Goal: Information Seeking & Learning: Check status

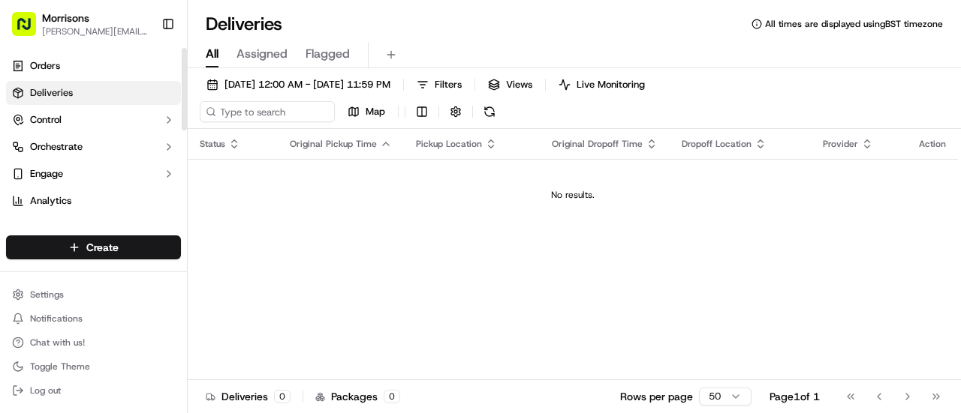
click at [116, 86] on link "Deliveries" at bounding box center [93, 93] width 175 height 24
click at [113, 121] on button "Control" at bounding box center [93, 120] width 175 height 24
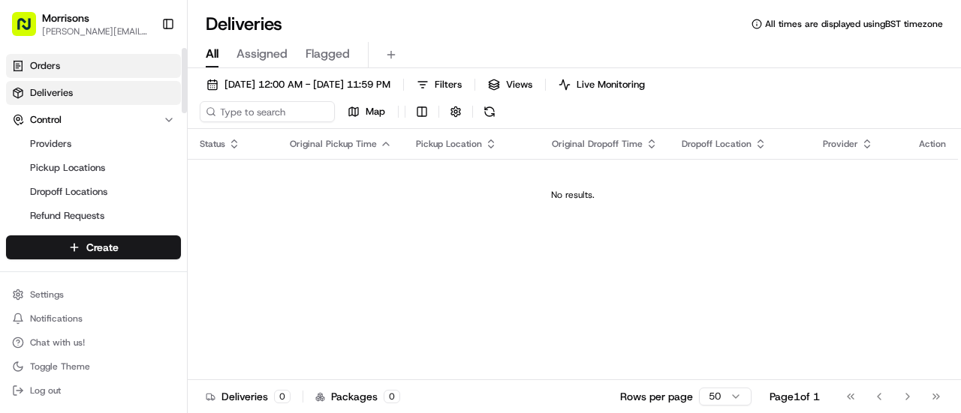
click at [118, 65] on link "Orders" at bounding box center [93, 66] width 175 height 24
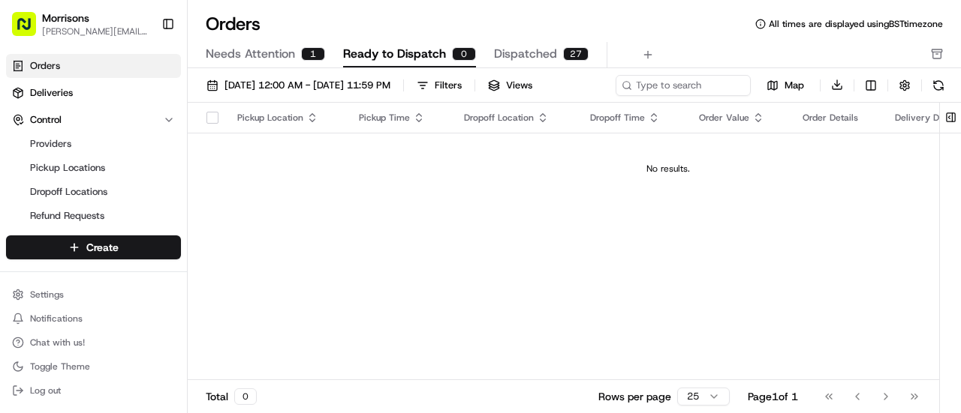
click at [495, 55] on span "Dispatched" at bounding box center [525, 54] width 63 height 18
